Goal: Navigation & Orientation: Find specific page/section

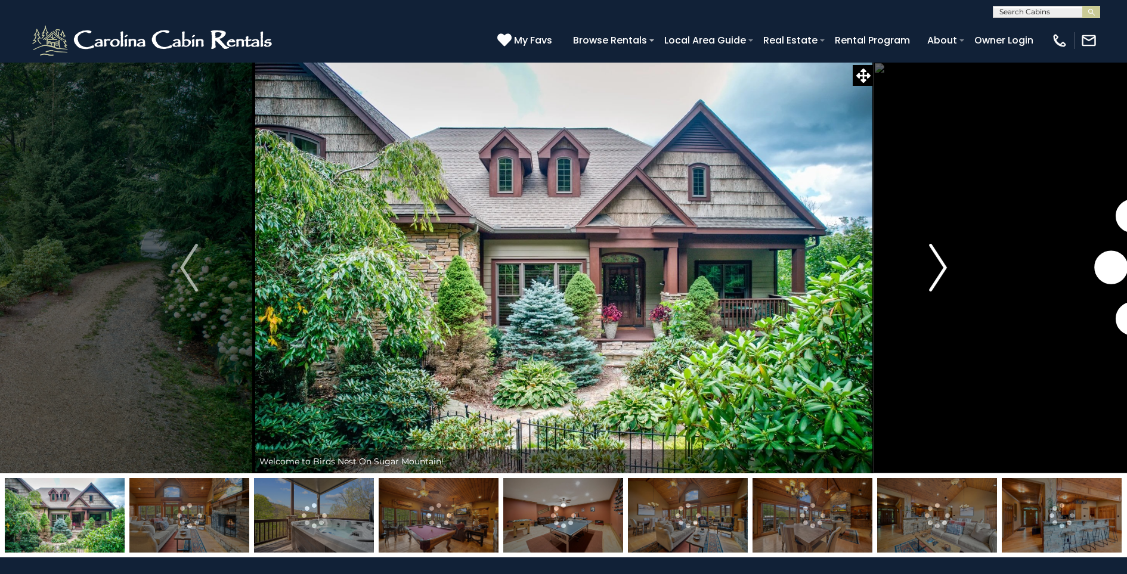
click at [943, 267] on img "Next" at bounding box center [938, 268] width 18 height 48
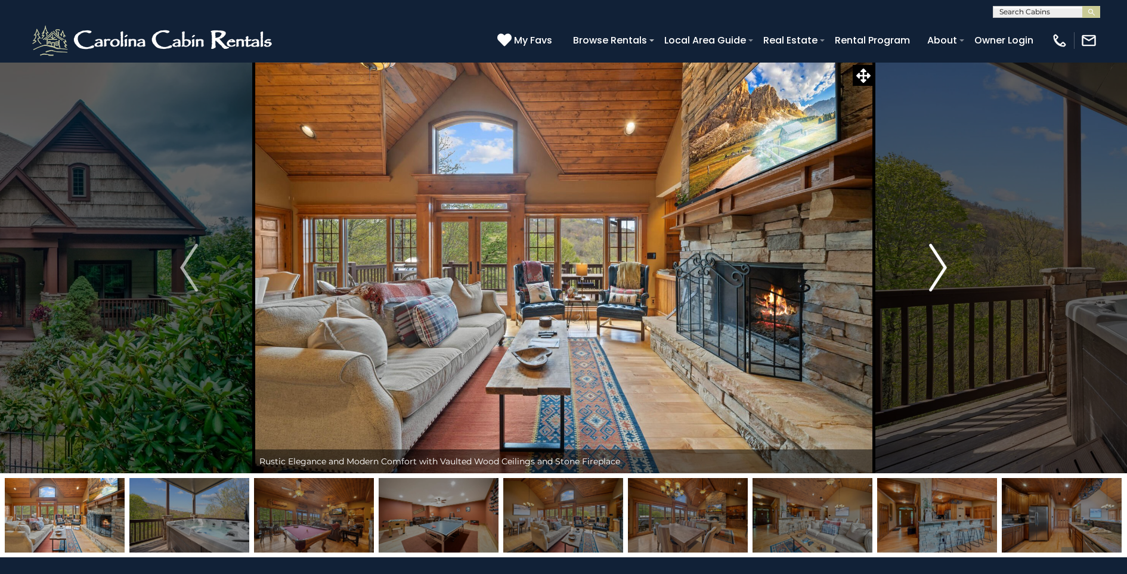
click at [940, 268] on img "Next" at bounding box center [938, 268] width 18 height 48
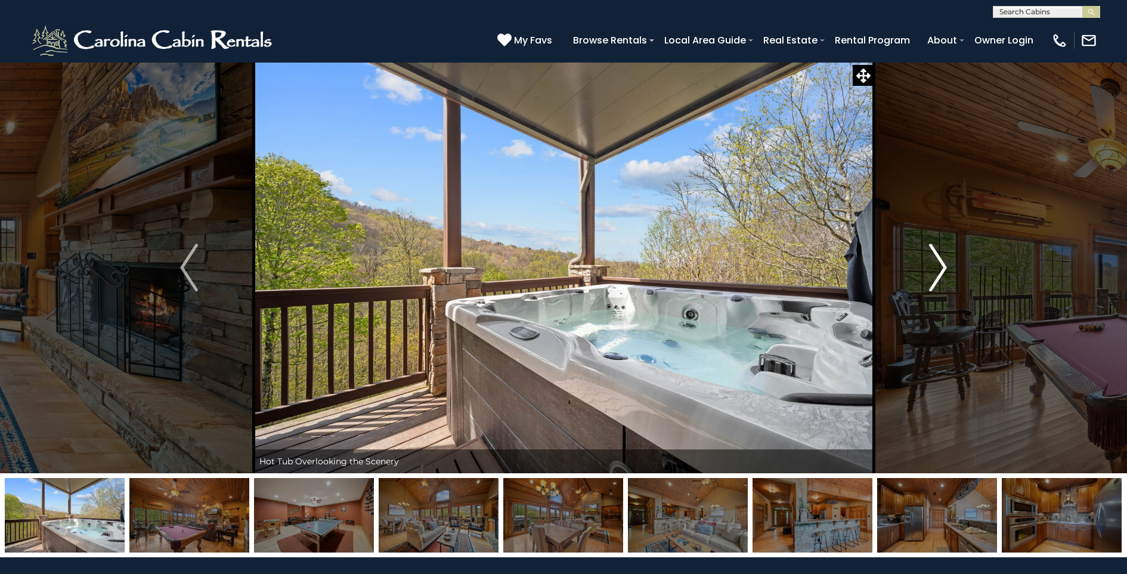
click at [940, 268] on img "Next" at bounding box center [938, 268] width 18 height 48
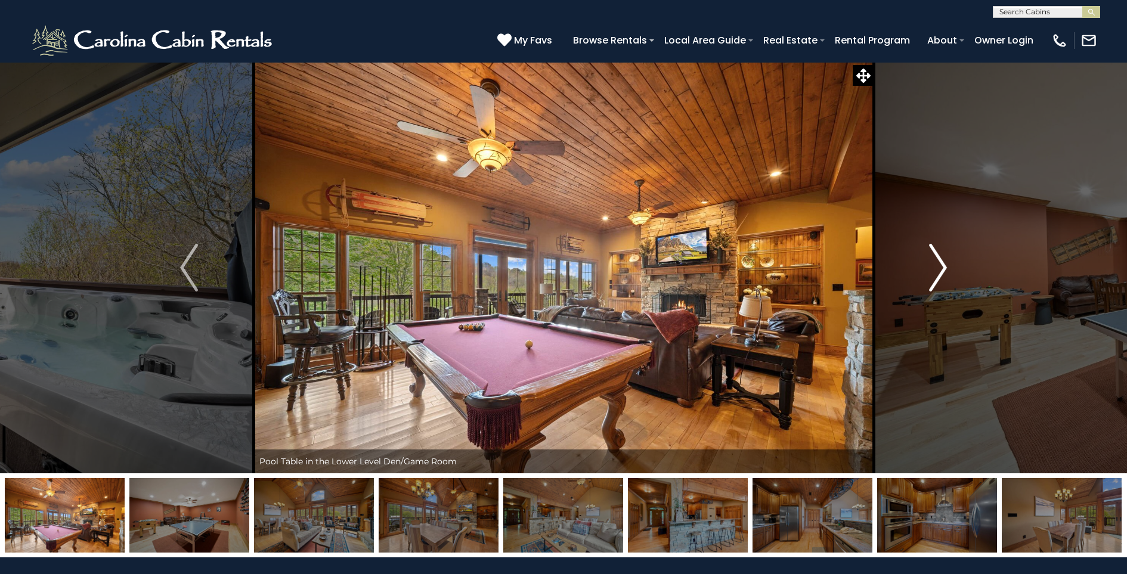
click at [938, 268] on img "Next" at bounding box center [938, 268] width 18 height 48
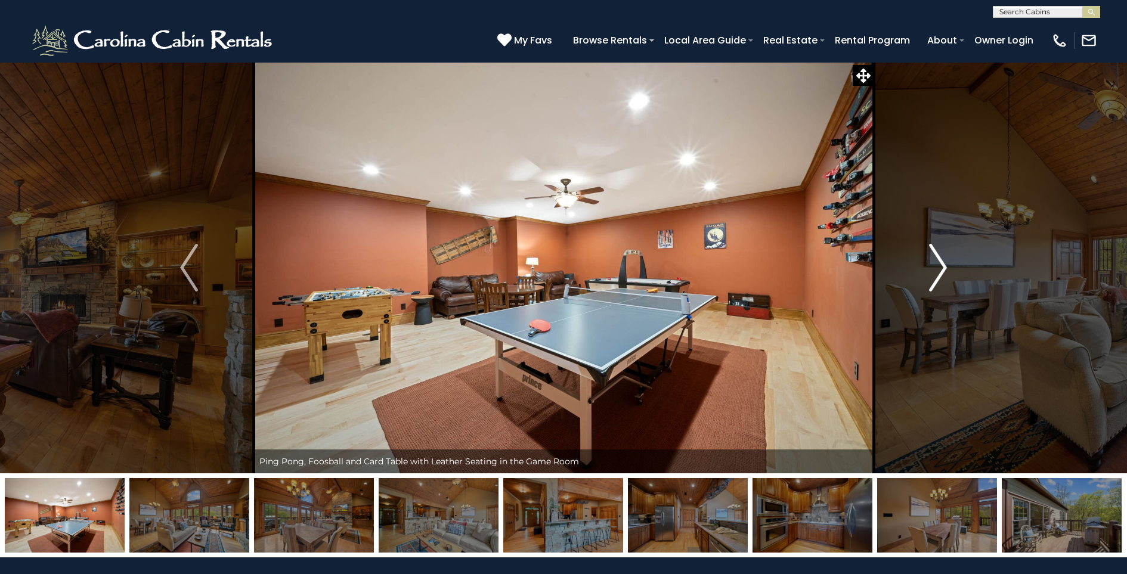
click at [937, 268] on img "Next" at bounding box center [938, 268] width 18 height 48
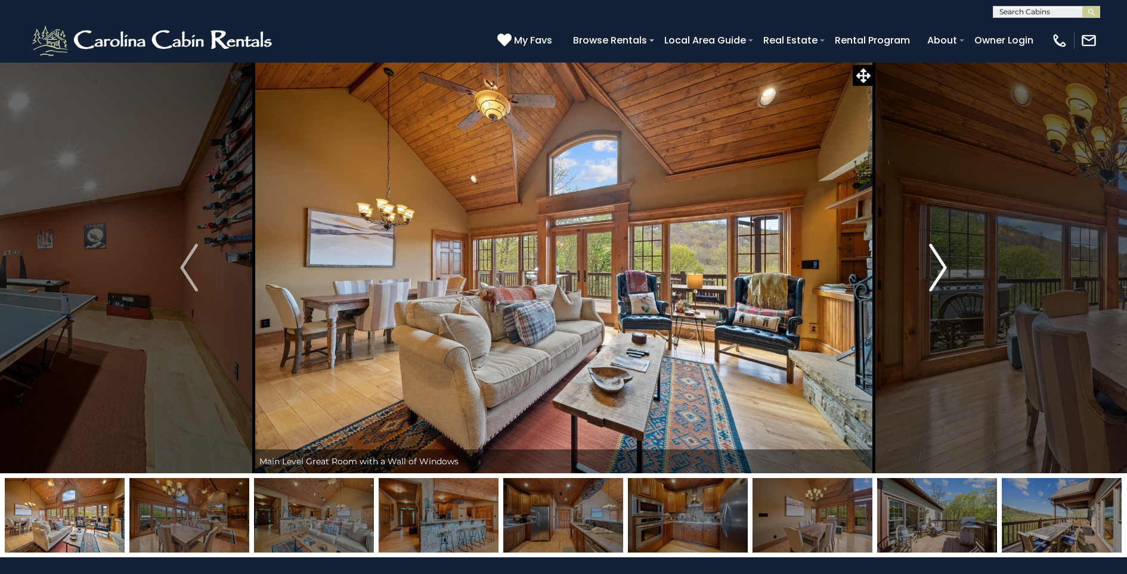
click at [935, 269] on img "Next" at bounding box center [938, 268] width 18 height 48
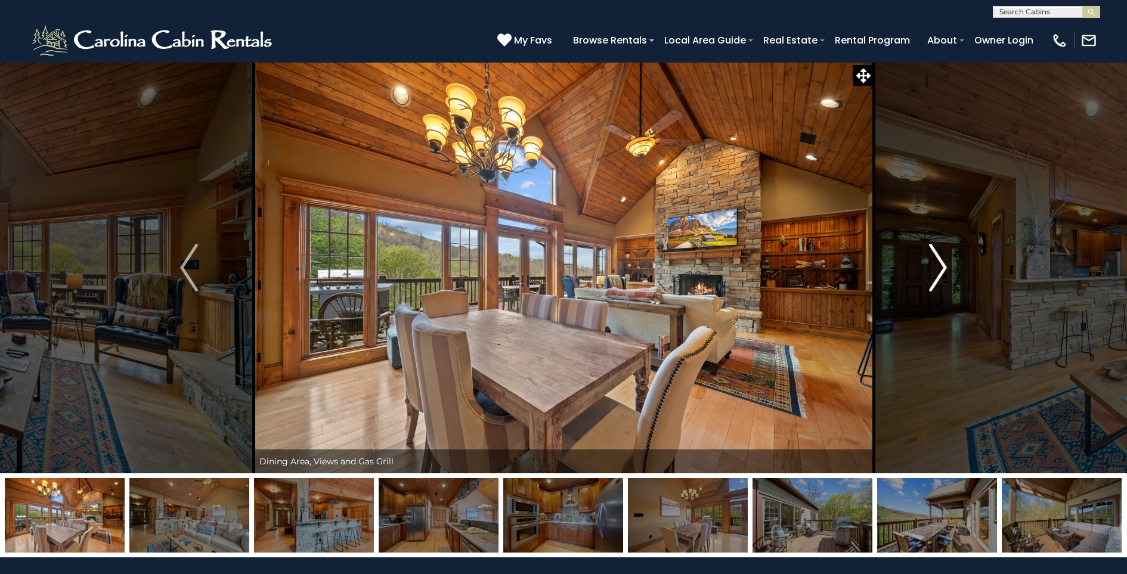
click at [931, 270] on img "Next" at bounding box center [938, 268] width 18 height 48
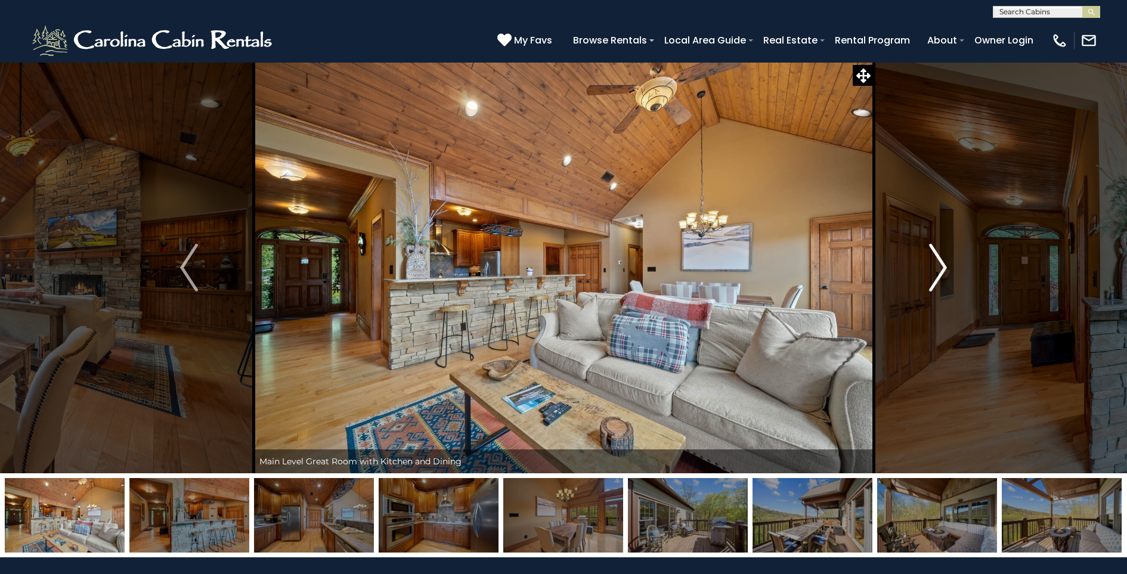
click at [928, 270] on button "Next" at bounding box center [938, 267] width 129 height 411
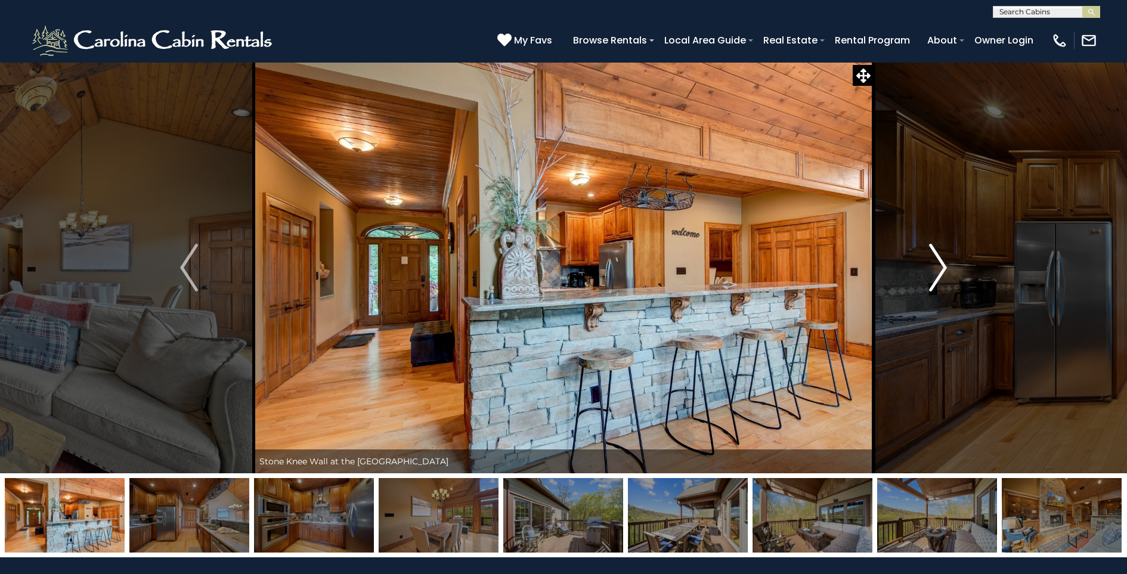
click at [928, 270] on button "Next" at bounding box center [938, 267] width 129 height 411
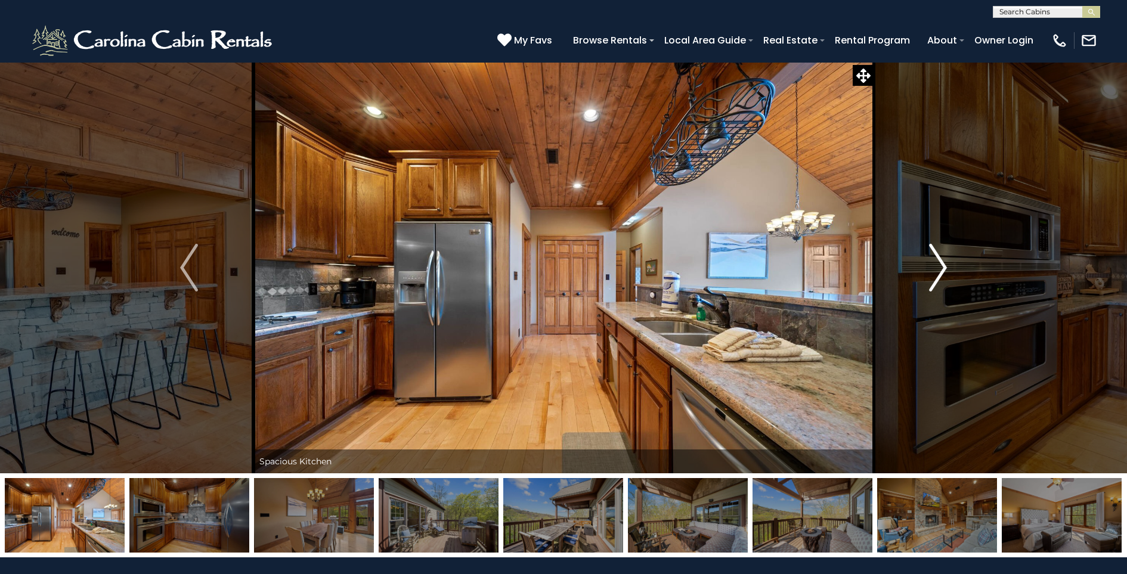
click at [924, 271] on button "Next" at bounding box center [938, 267] width 129 height 411
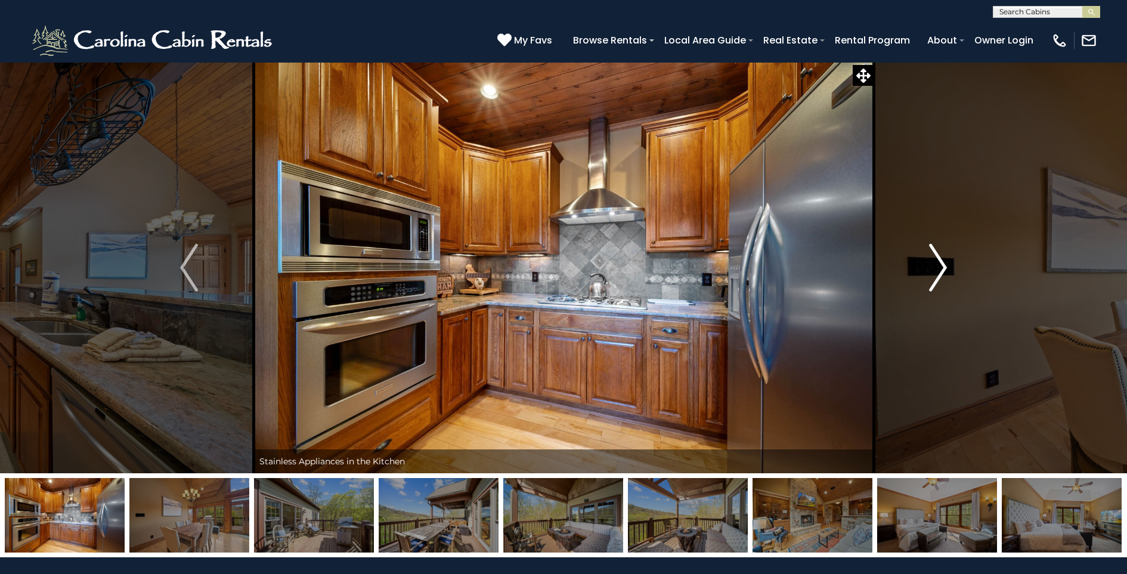
click at [932, 272] on img "Next" at bounding box center [938, 268] width 18 height 48
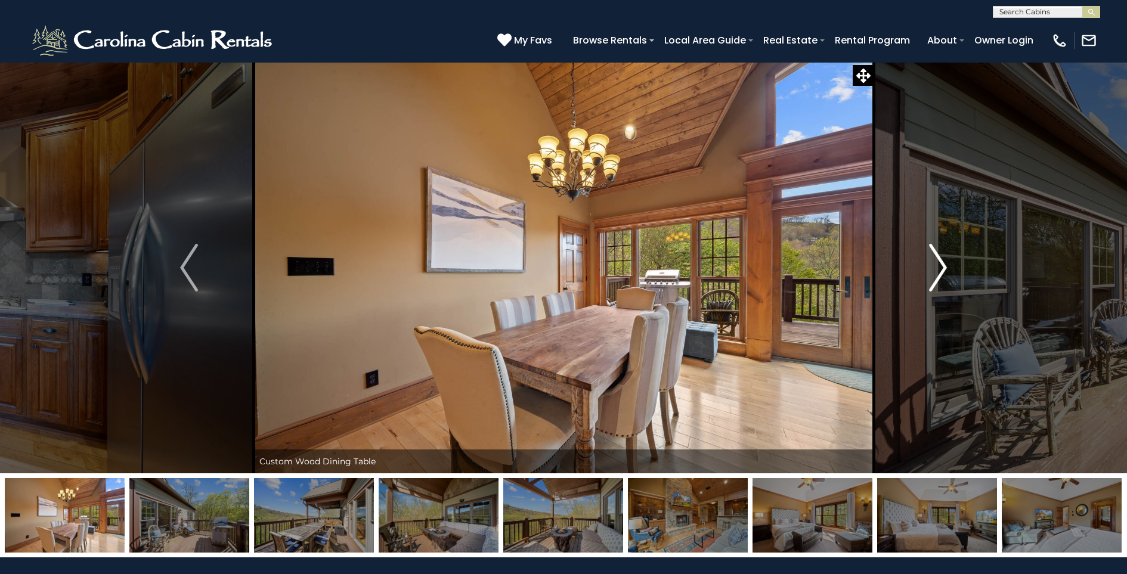
click at [932, 272] on img "Next" at bounding box center [938, 268] width 18 height 48
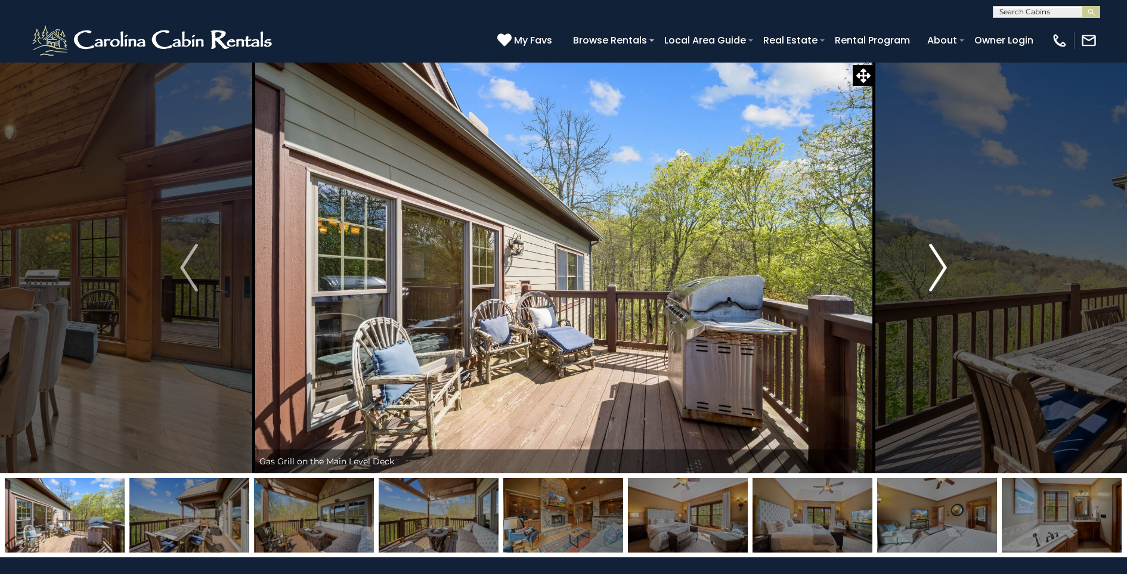
click at [931, 273] on img "Next" at bounding box center [938, 268] width 18 height 48
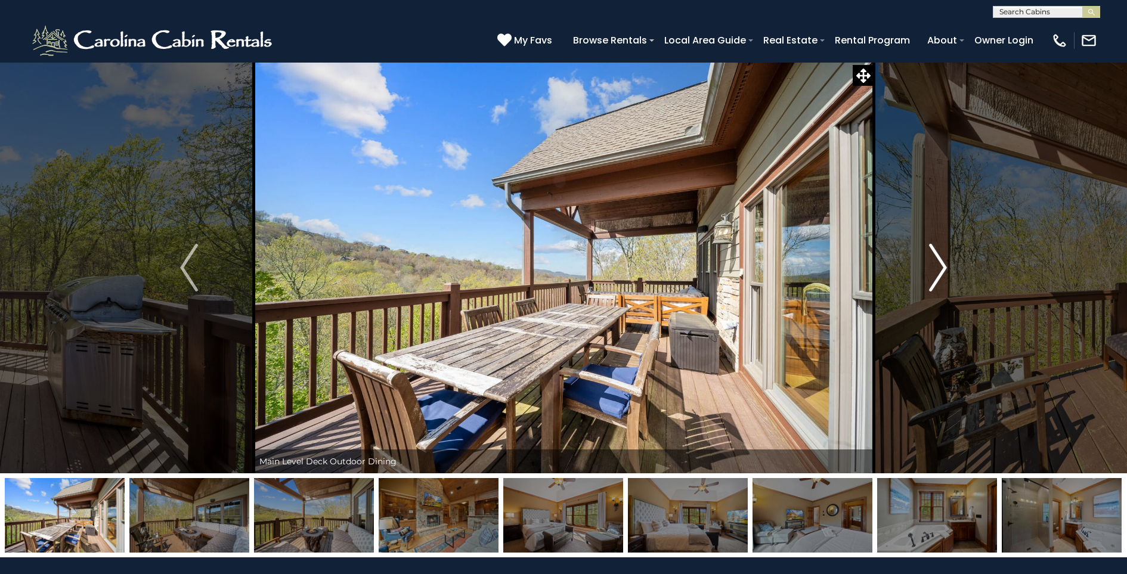
click at [945, 273] on img "Next" at bounding box center [938, 268] width 18 height 48
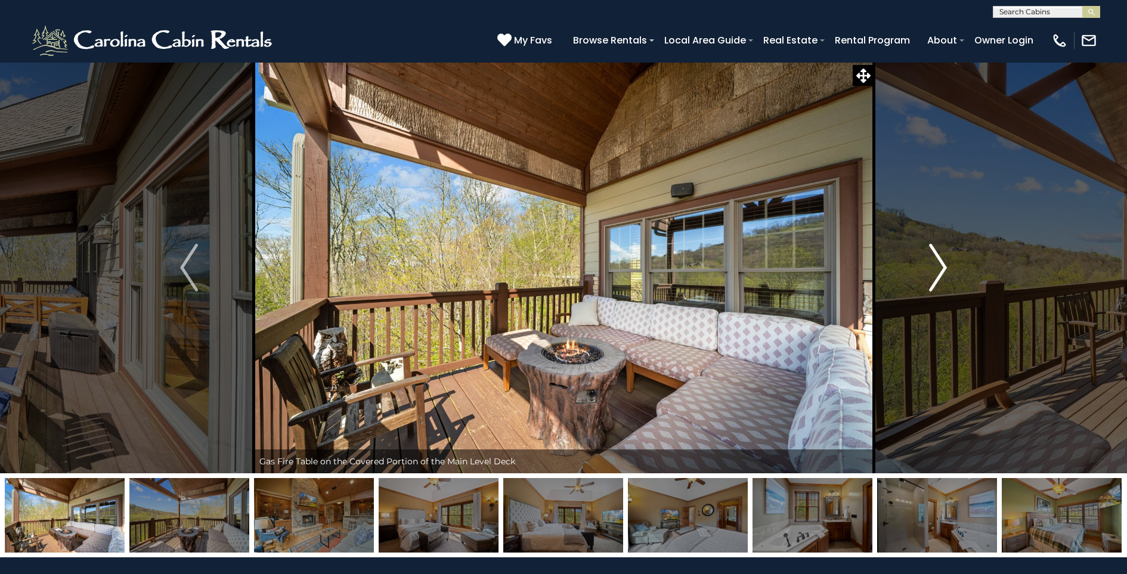
click at [939, 273] on img "Next" at bounding box center [938, 268] width 18 height 48
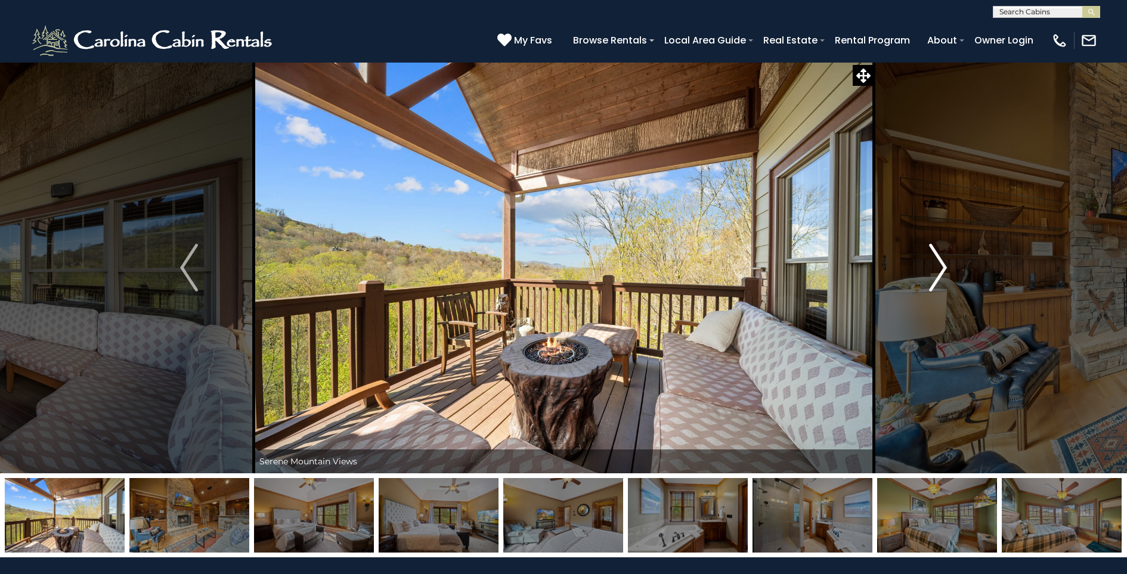
click at [939, 273] on img "Next" at bounding box center [938, 268] width 18 height 48
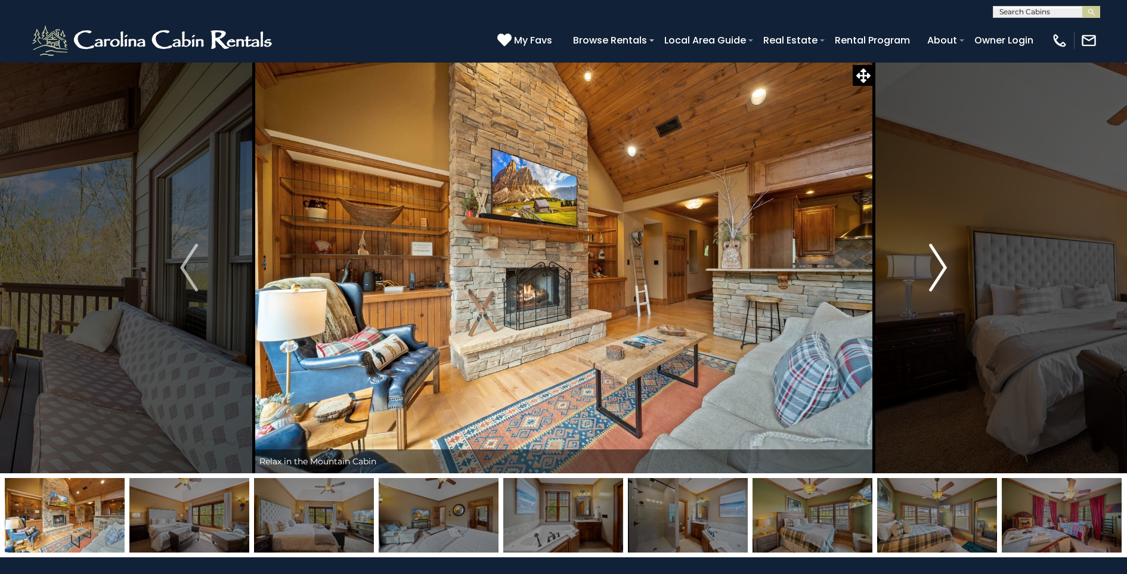
click at [936, 274] on img "Next" at bounding box center [938, 268] width 18 height 48
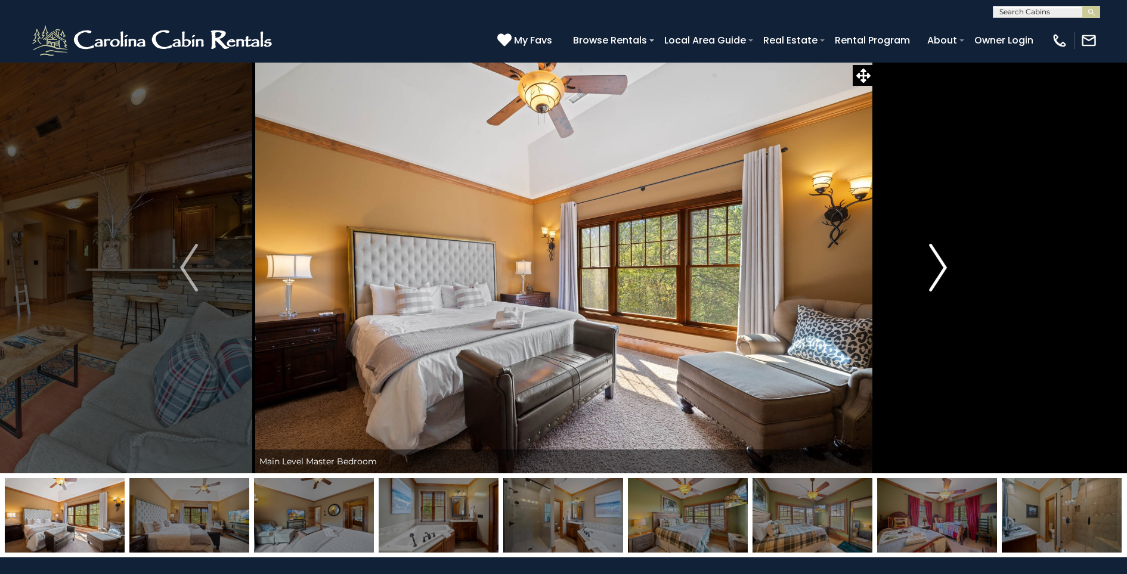
click at [936, 274] on img "Next" at bounding box center [938, 268] width 18 height 48
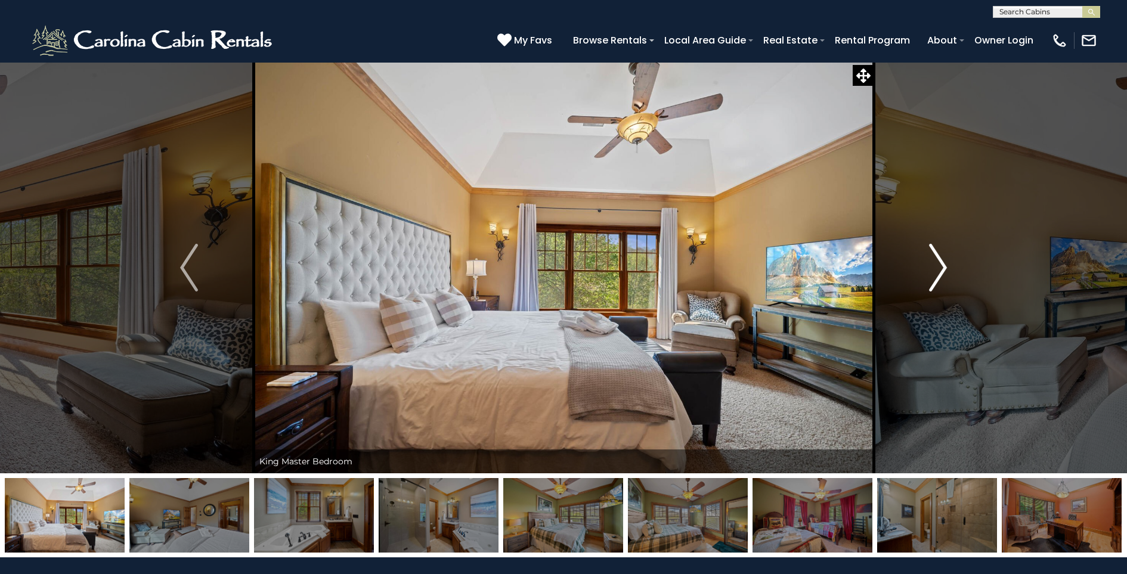
click at [936, 274] on img "Next" at bounding box center [938, 268] width 18 height 48
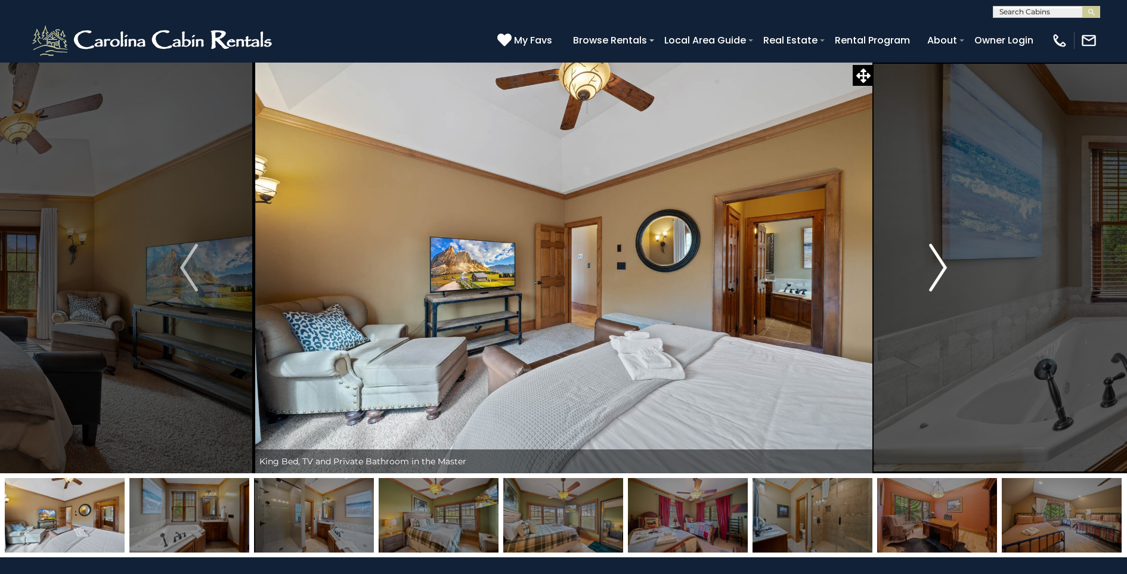
click at [936, 274] on img "Next" at bounding box center [938, 268] width 18 height 48
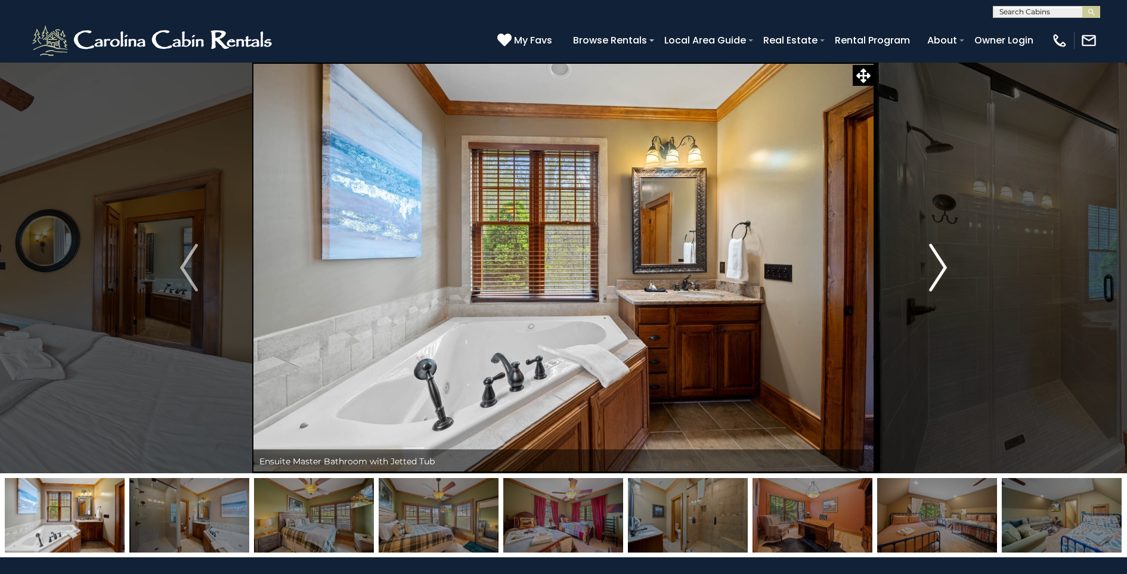
click at [932, 275] on img "Next" at bounding box center [938, 268] width 18 height 48
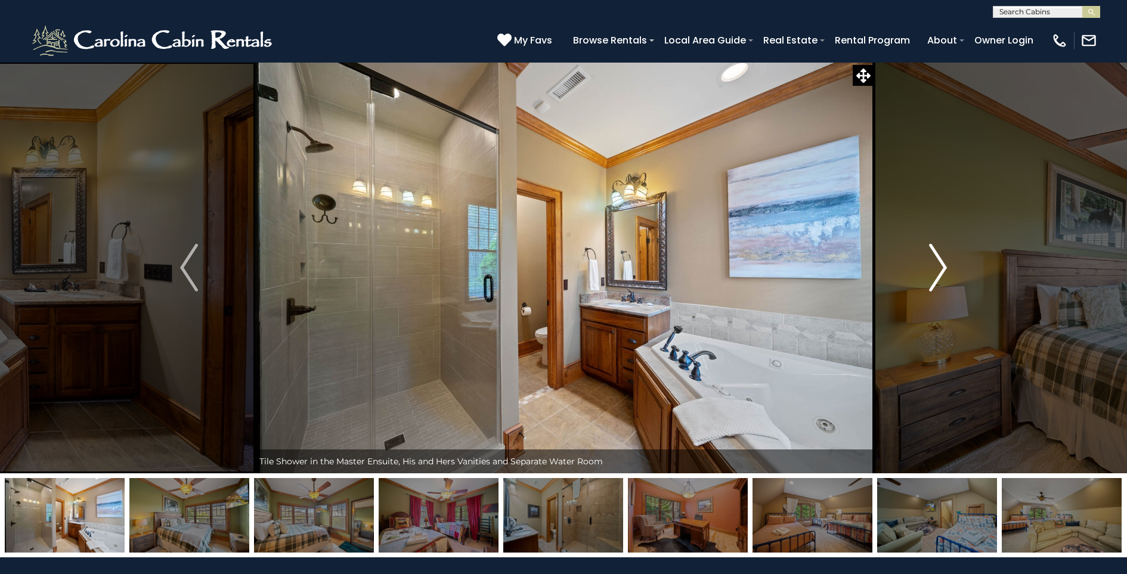
click at [932, 274] on img "Next" at bounding box center [938, 268] width 18 height 48
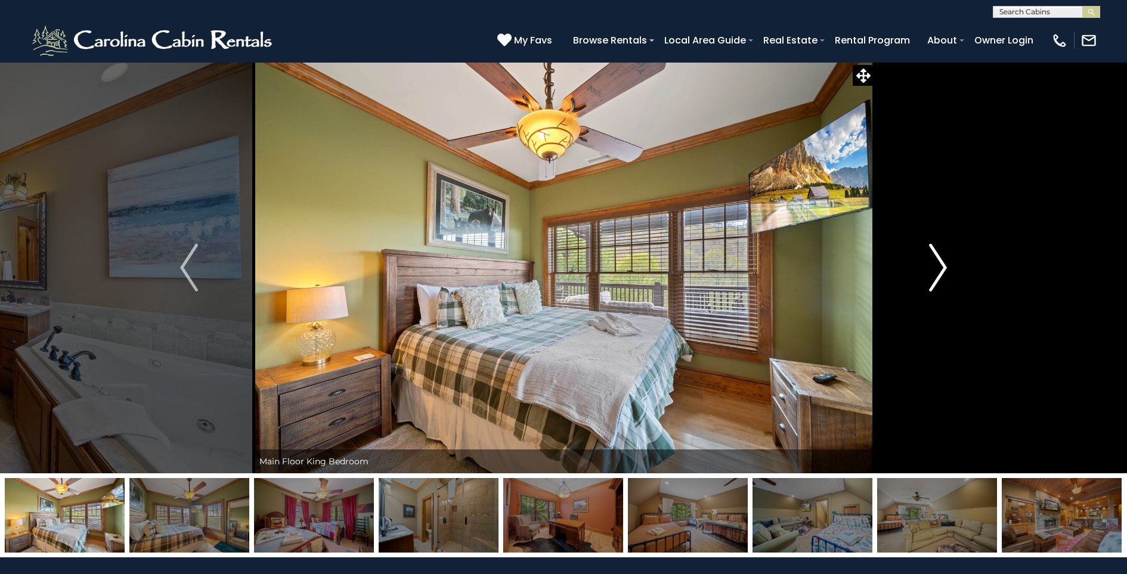
click at [934, 273] on img "Next" at bounding box center [938, 268] width 18 height 48
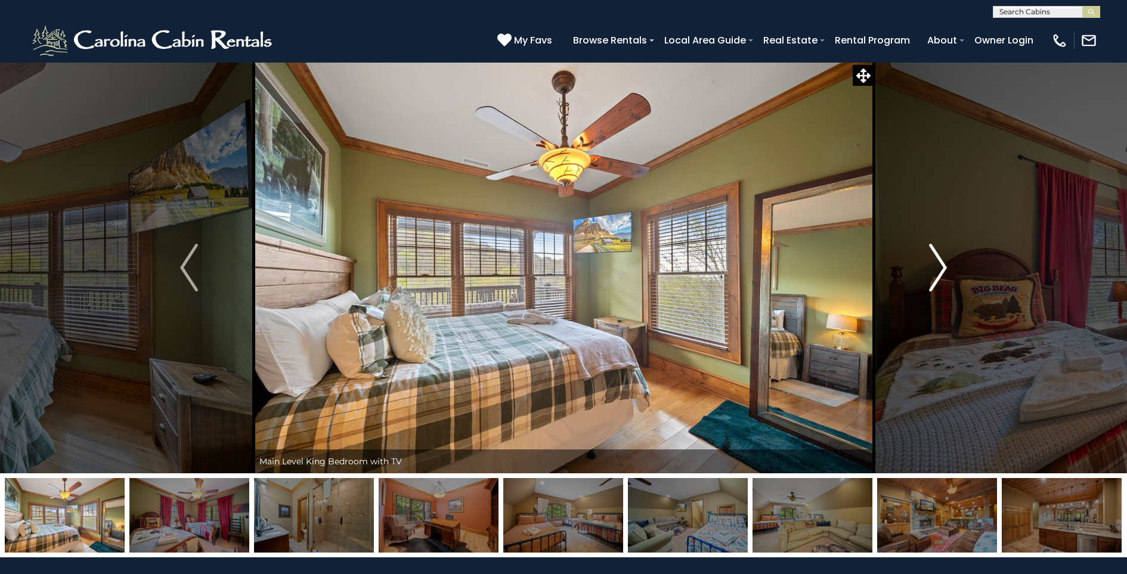
click at [934, 273] on img "Next" at bounding box center [938, 268] width 18 height 48
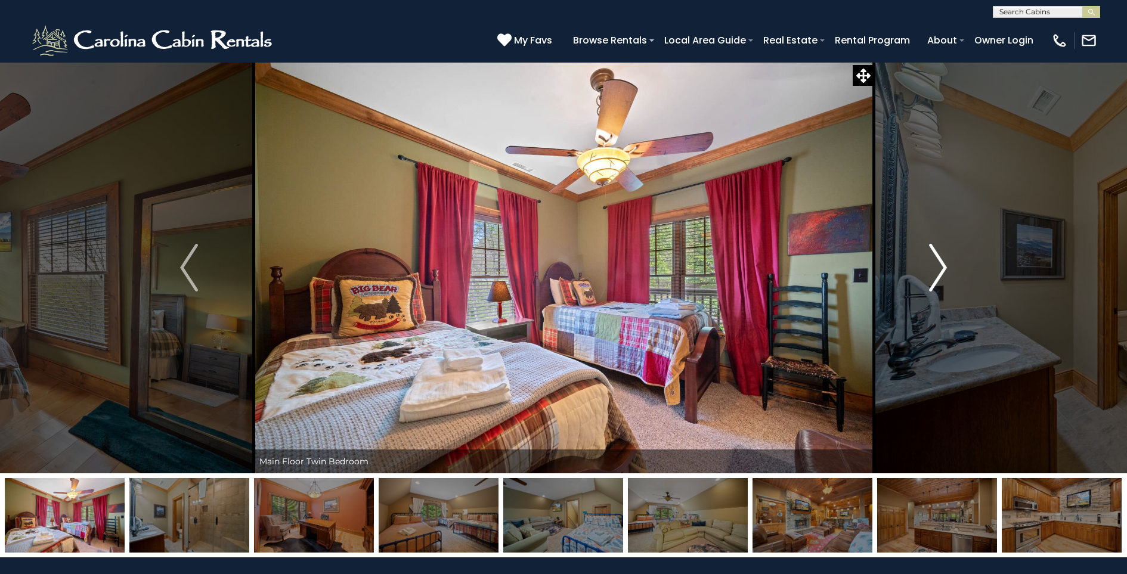
click at [939, 269] on img "Next" at bounding box center [938, 268] width 18 height 48
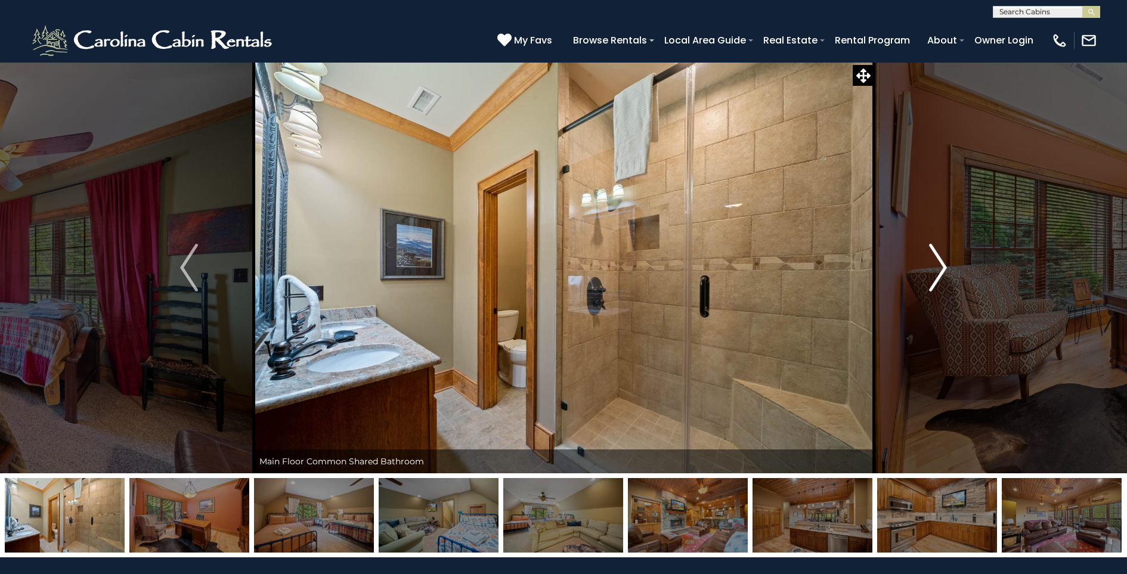
click at [939, 269] on img "Next" at bounding box center [938, 268] width 18 height 48
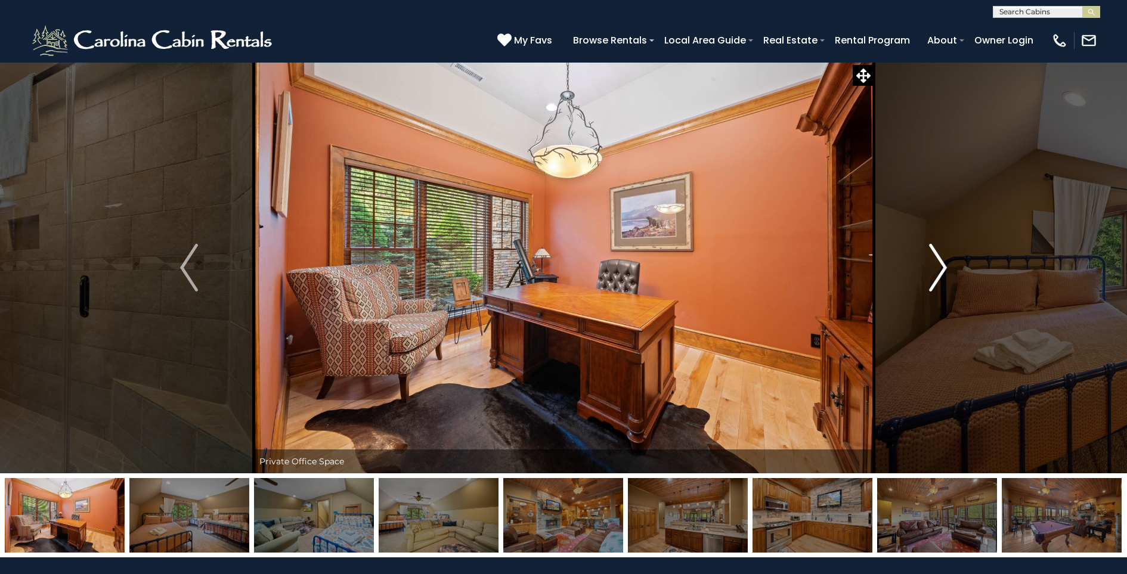
click at [939, 269] on img "Next" at bounding box center [938, 268] width 18 height 48
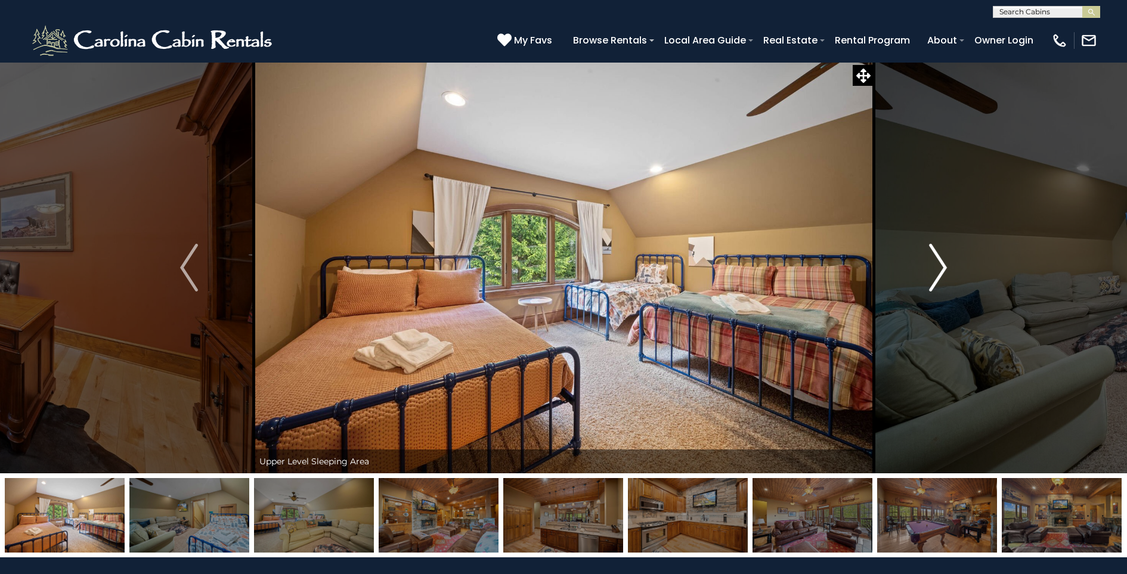
click at [938, 270] on img "Next" at bounding box center [938, 268] width 18 height 48
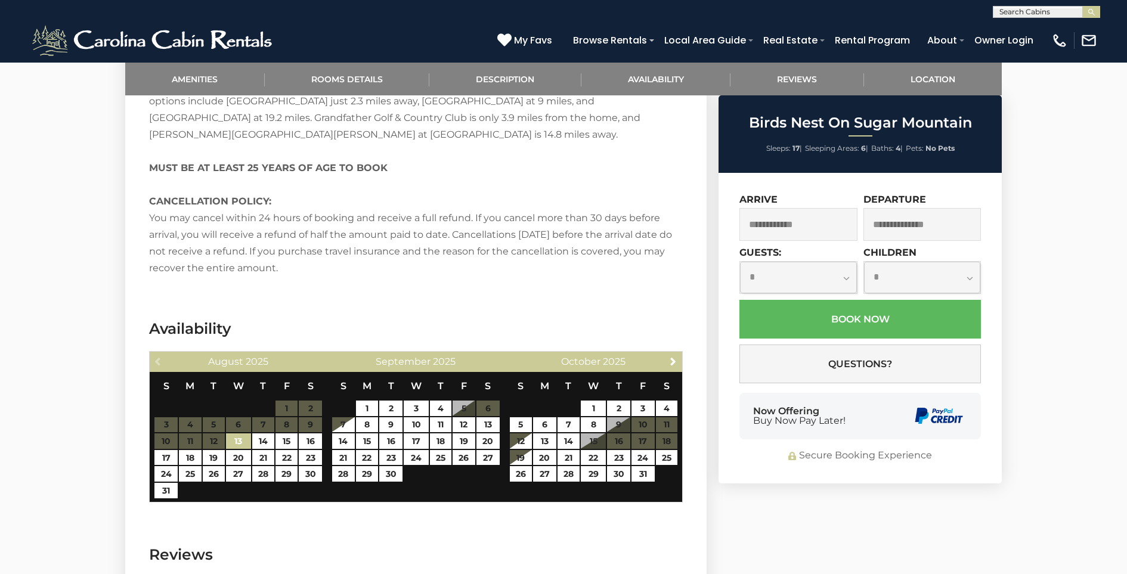
scroll to position [2326, 0]
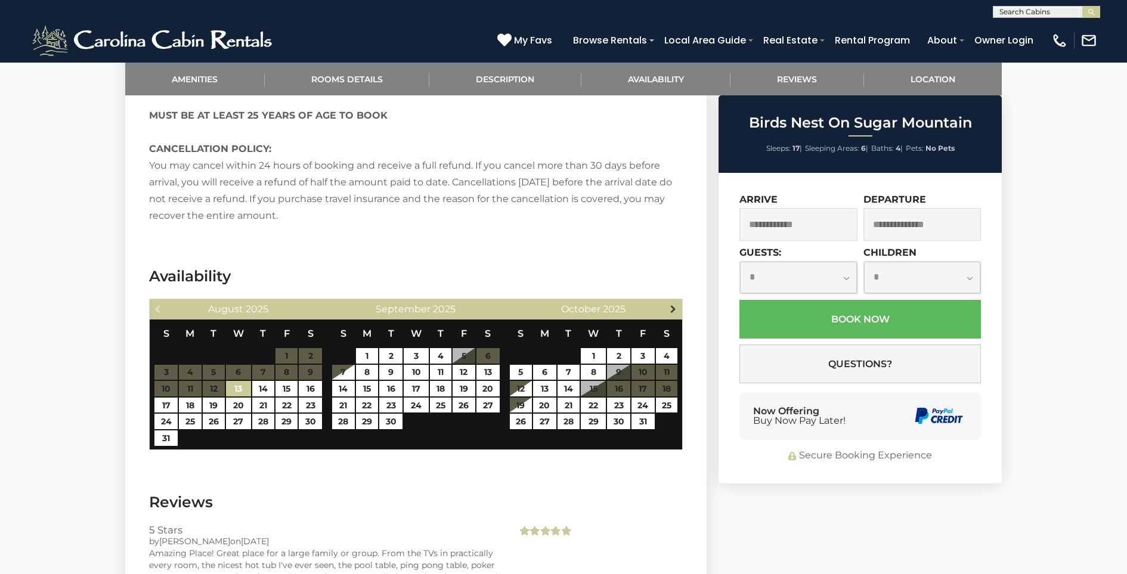
click at [677, 304] on span "Next" at bounding box center [674, 309] width 10 height 10
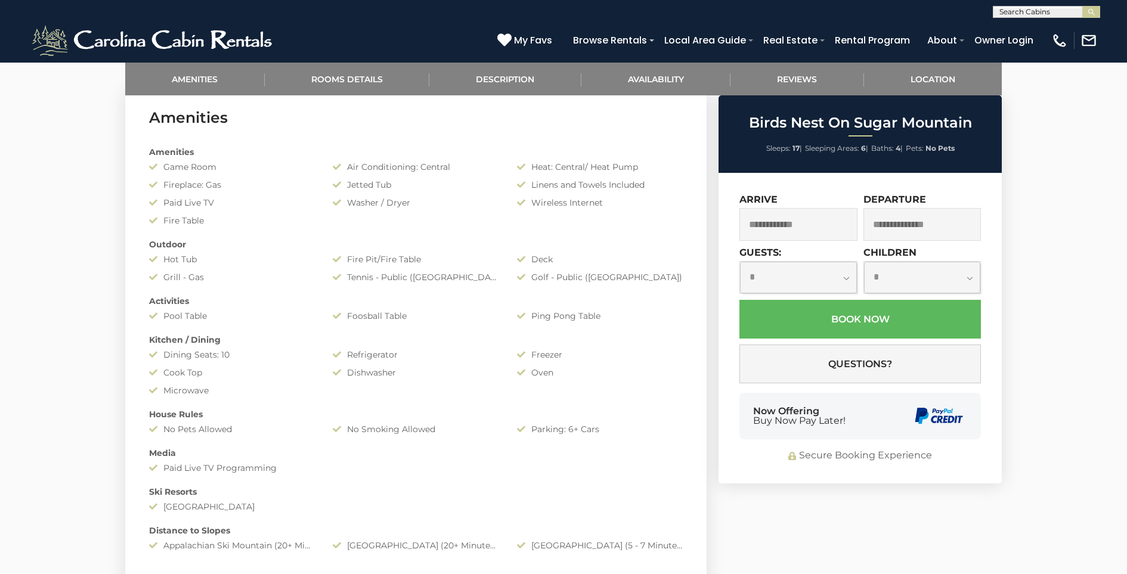
scroll to position [581, 0]
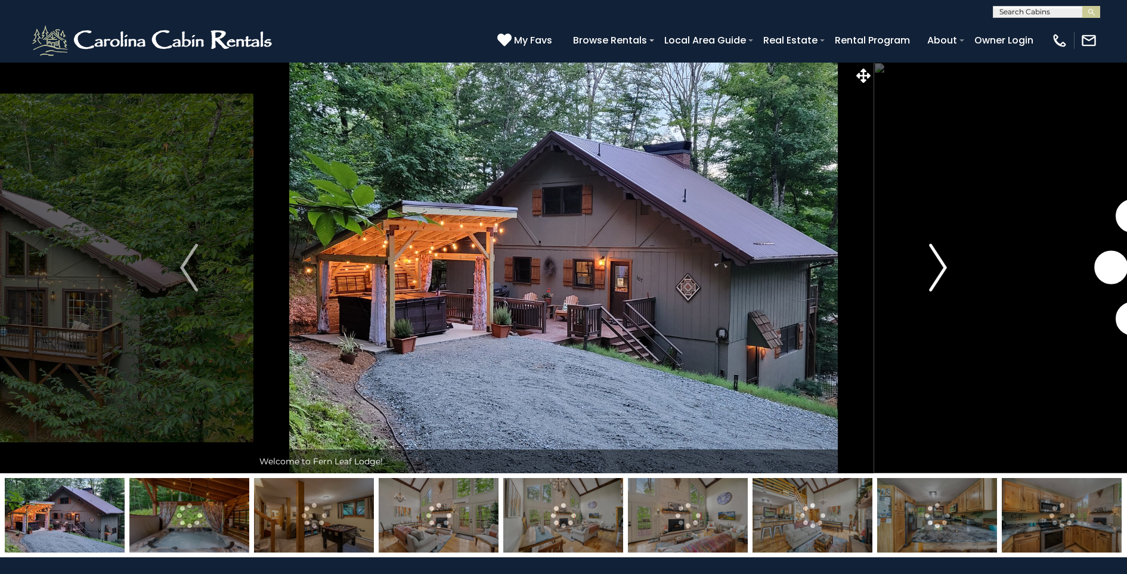
click at [943, 270] on img "Next" at bounding box center [938, 268] width 18 height 48
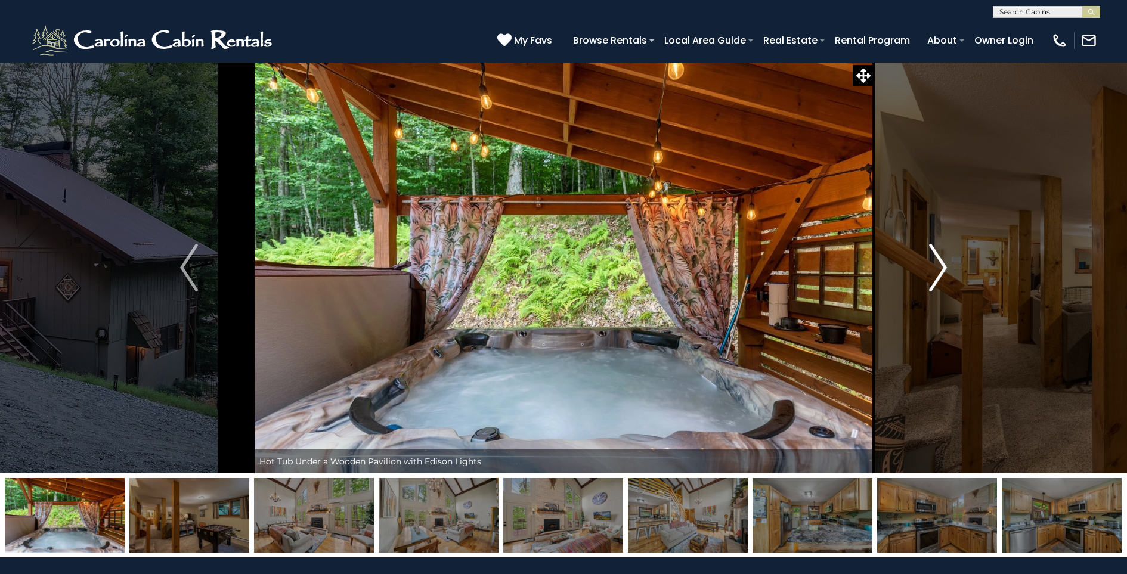
click at [943, 271] on img "Next" at bounding box center [938, 268] width 18 height 48
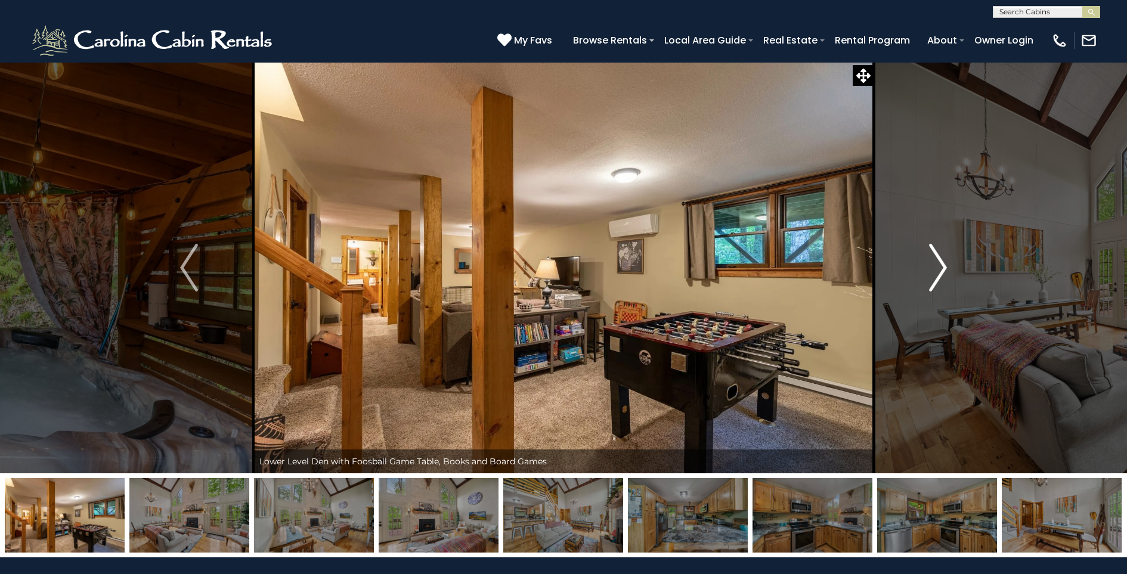
click at [940, 273] on img "Next" at bounding box center [938, 268] width 18 height 48
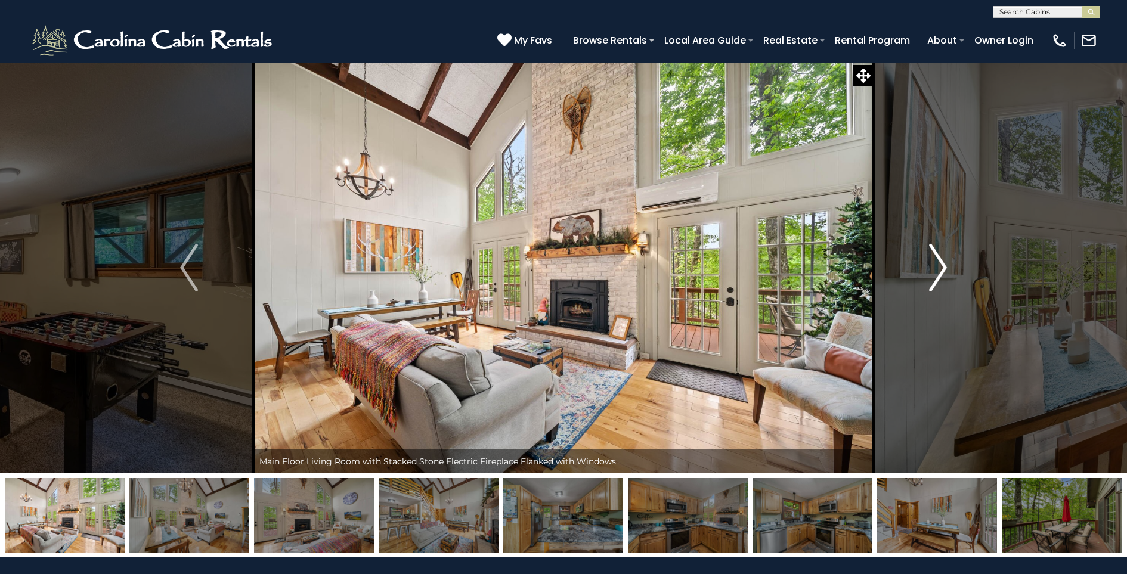
click at [938, 273] on img "Next" at bounding box center [938, 268] width 18 height 48
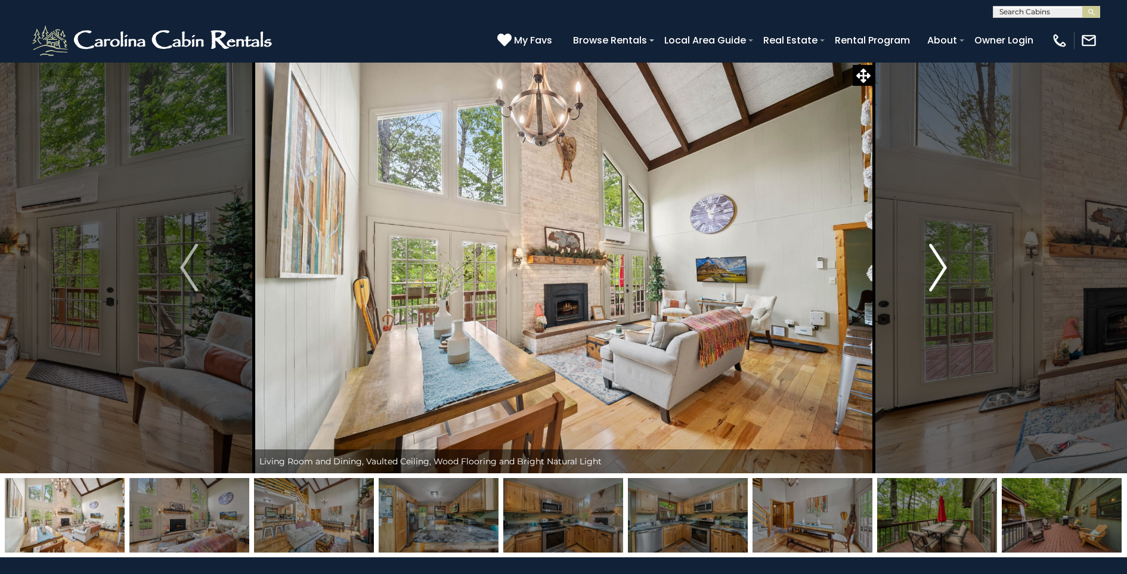
click at [935, 273] on img "Next" at bounding box center [938, 268] width 18 height 48
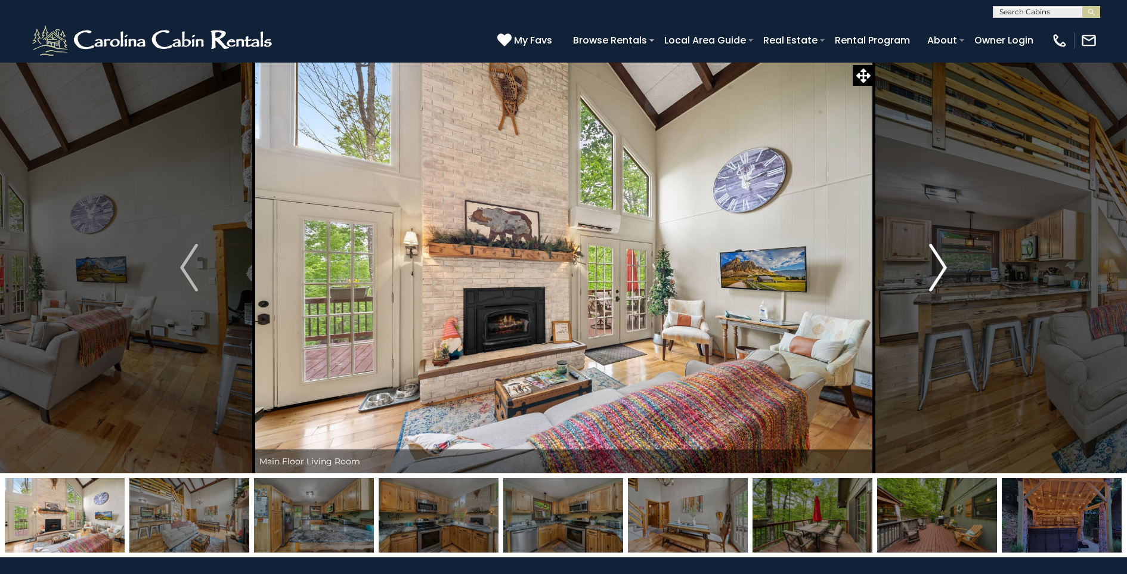
click at [929, 273] on img "Next" at bounding box center [938, 268] width 18 height 48
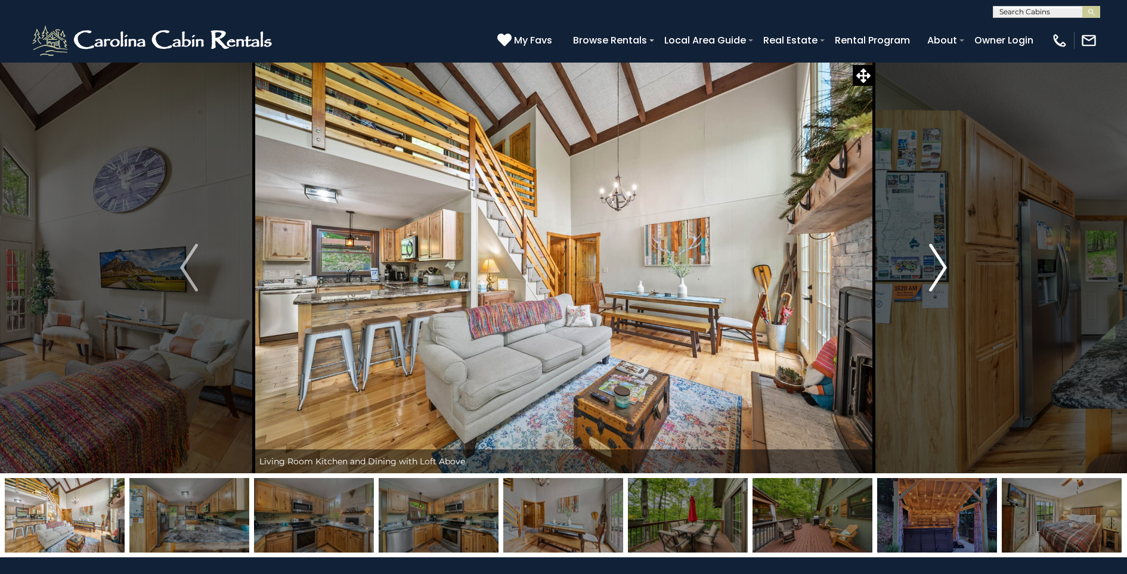
click at [939, 265] on img "Next" at bounding box center [938, 268] width 18 height 48
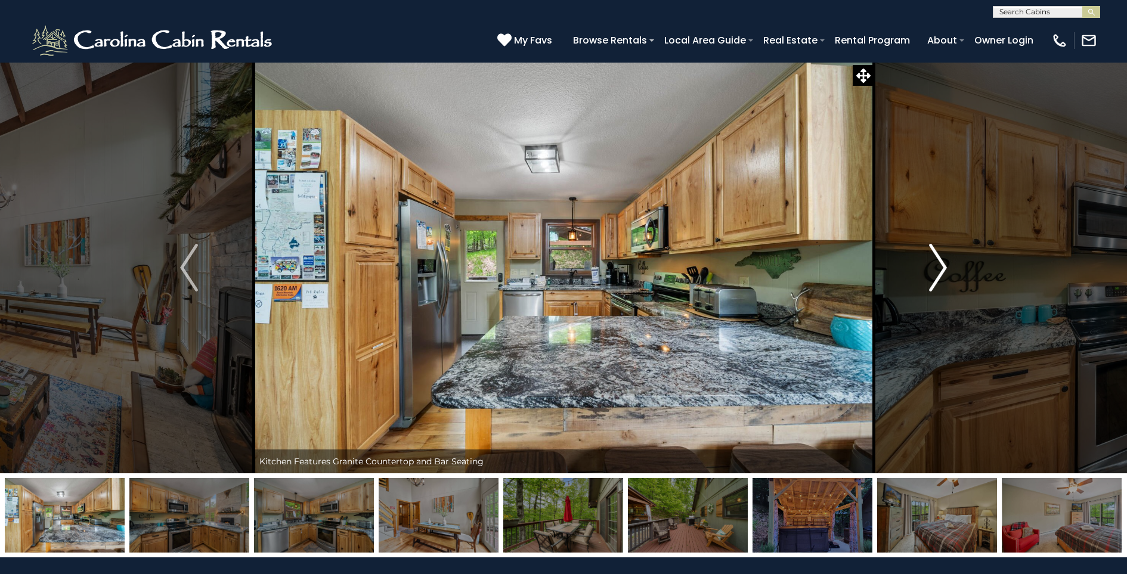
click at [938, 266] on img "Next" at bounding box center [938, 268] width 18 height 48
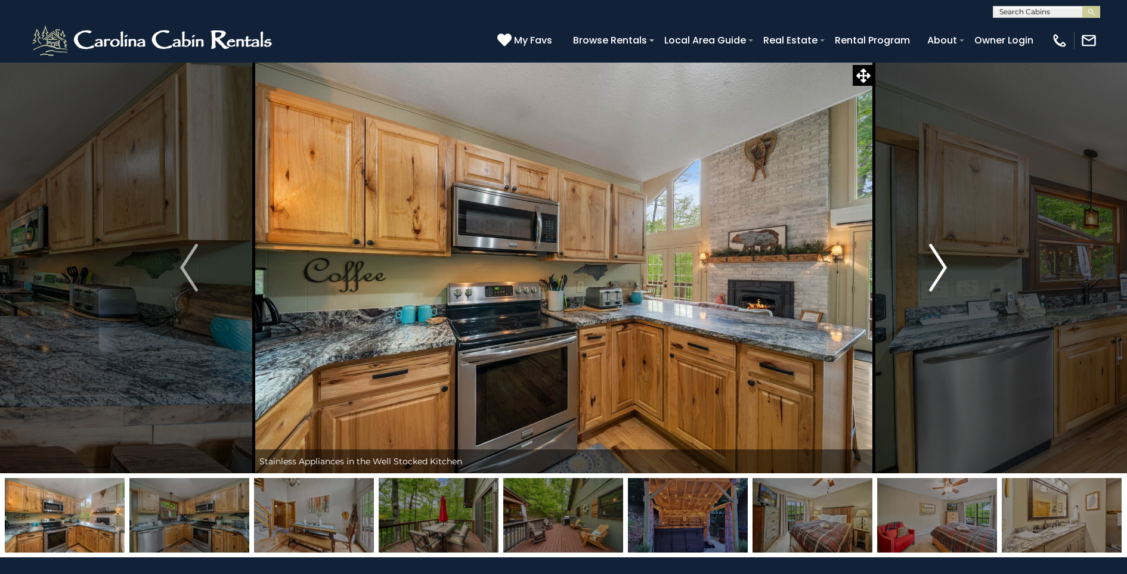
click at [938, 266] on img "Next" at bounding box center [938, 268] width 18 height 48
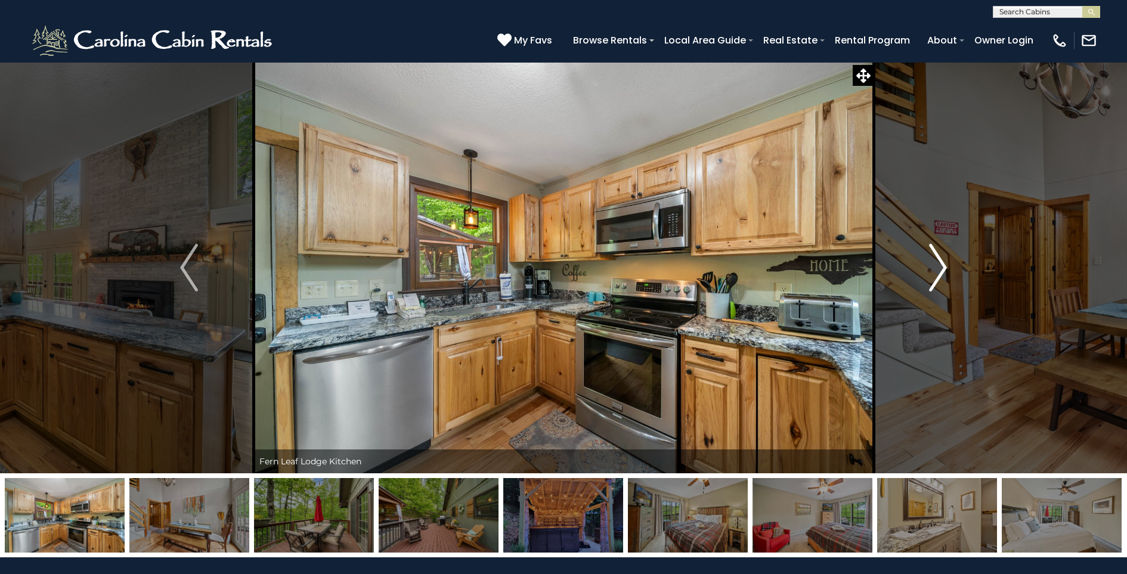
click at [937, 266] on img "Next" at bounding box center [938, 268] width 18 height 48
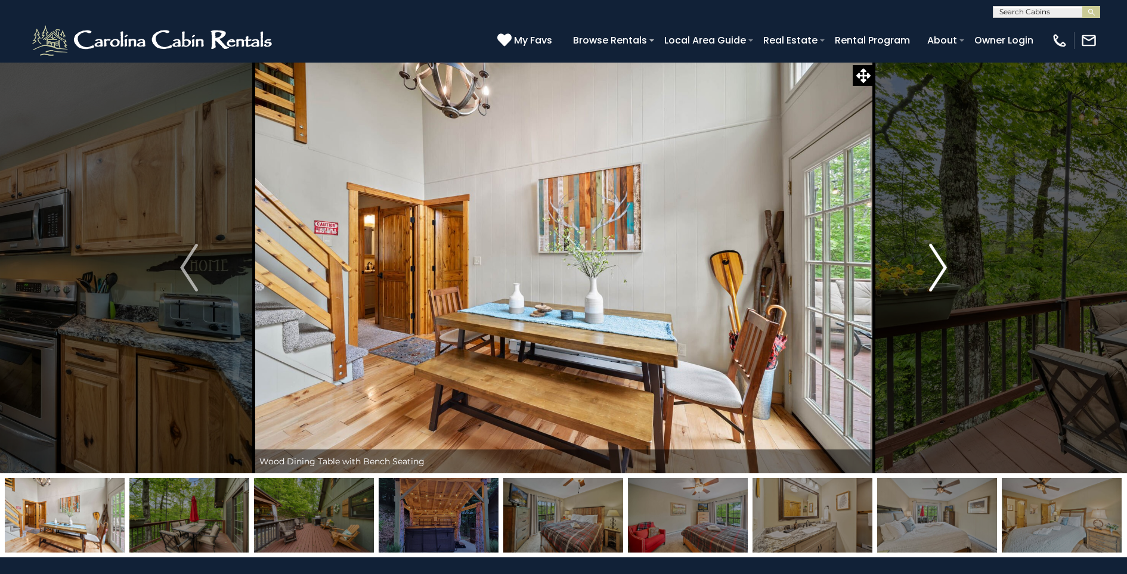
click at [936, 266] on img "Next" at bounding box center [938, 268] width 18 height 48
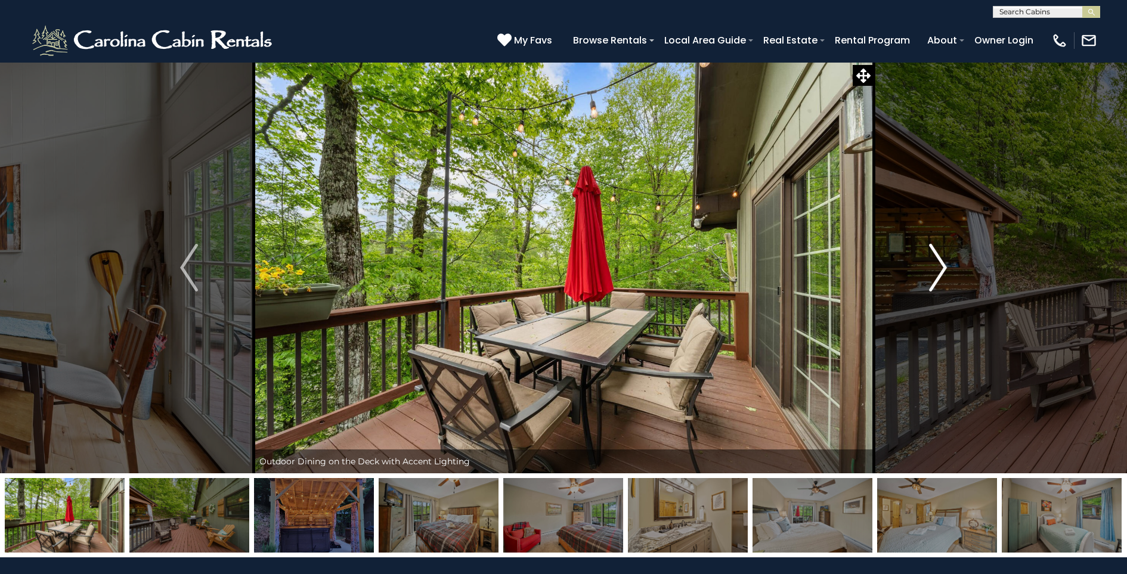
click at [943, 270] on img "Next" at bounding box center [938, 268] width 18 height 48
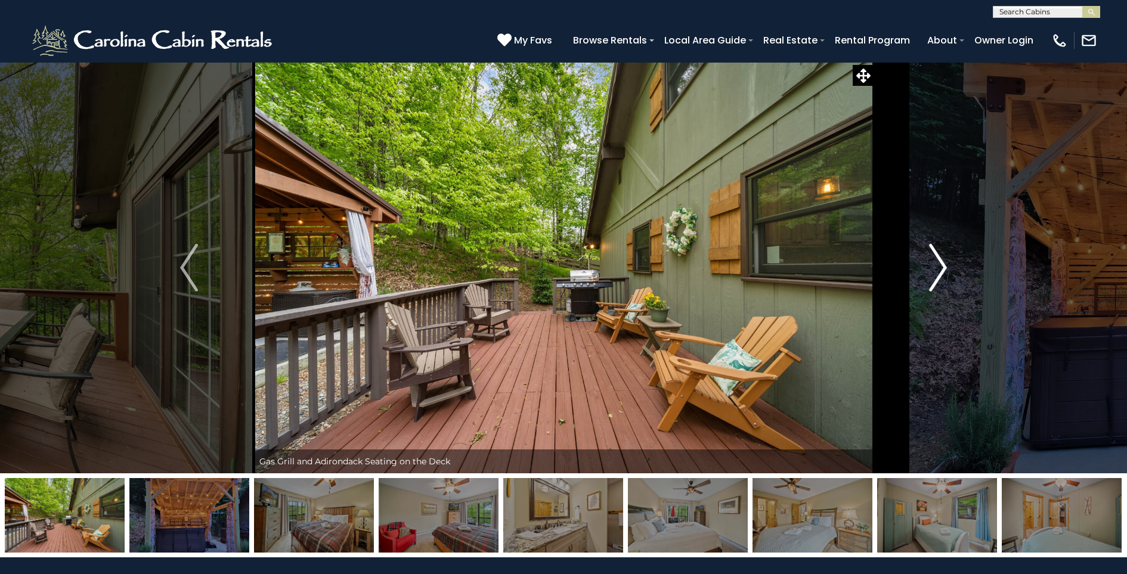
click at [940, 270] on img "Next" at bounding box center [938, 268] width 18 height 48
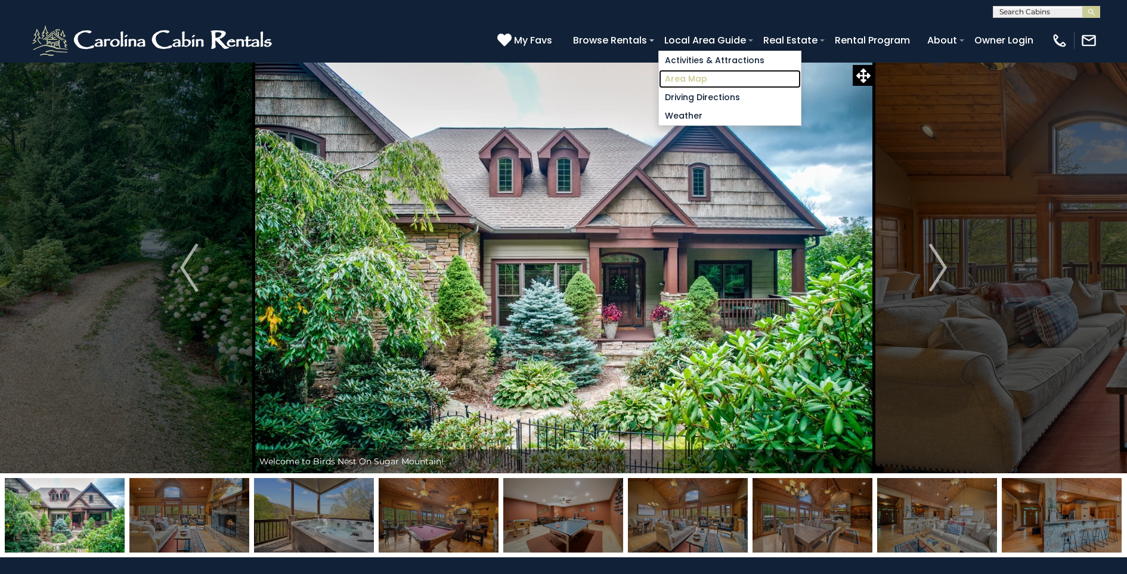
click at [695, 81] on link "Area Map" at bounding box center [730, 79] width 142 height 18
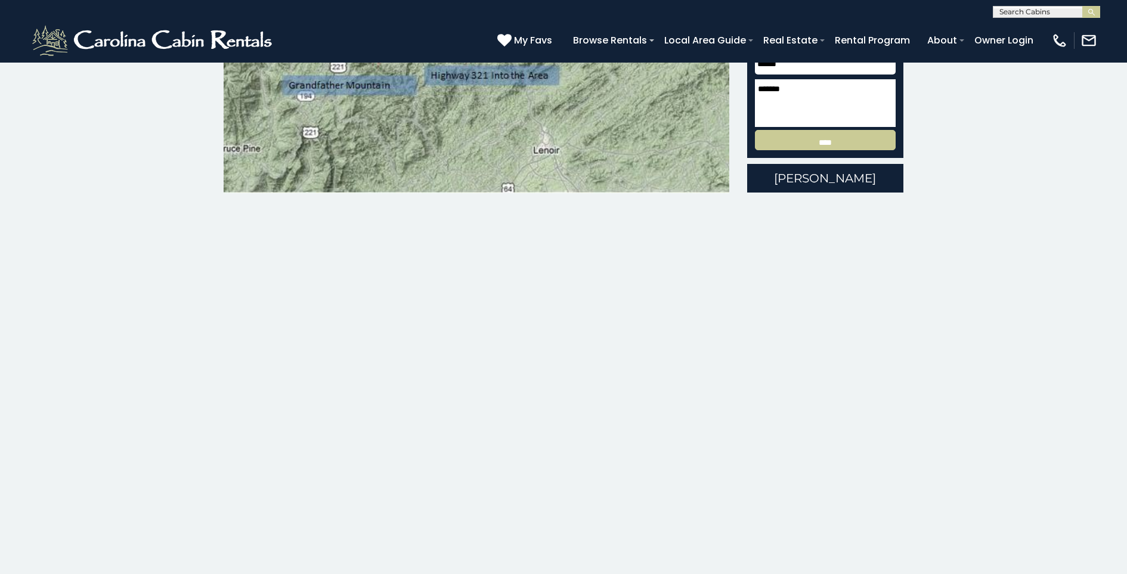
scroll to position [343, 0]
